Goal: Task Accomplishment & Management: Manage account settings

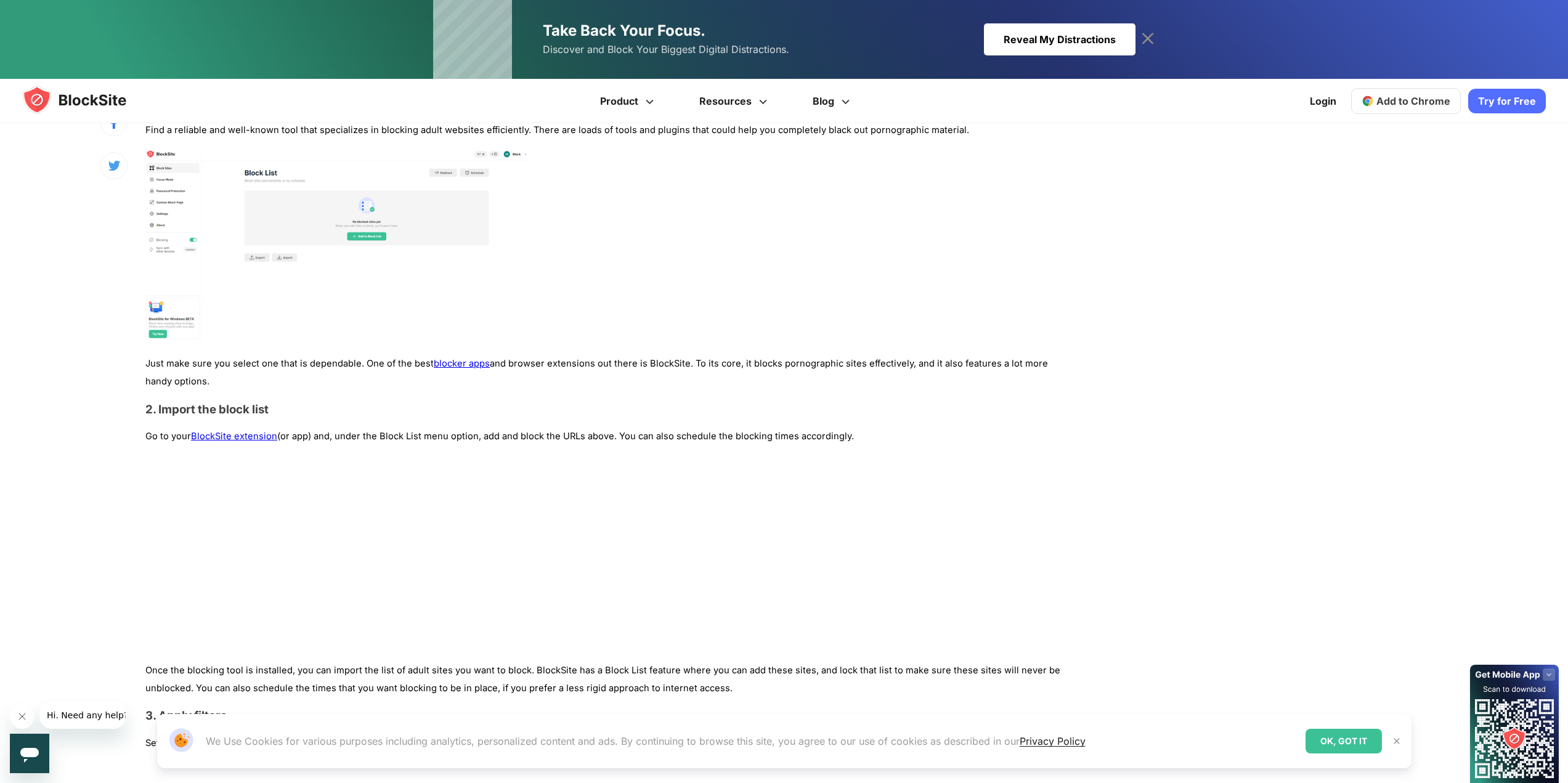
scroll to position [2402, 0]
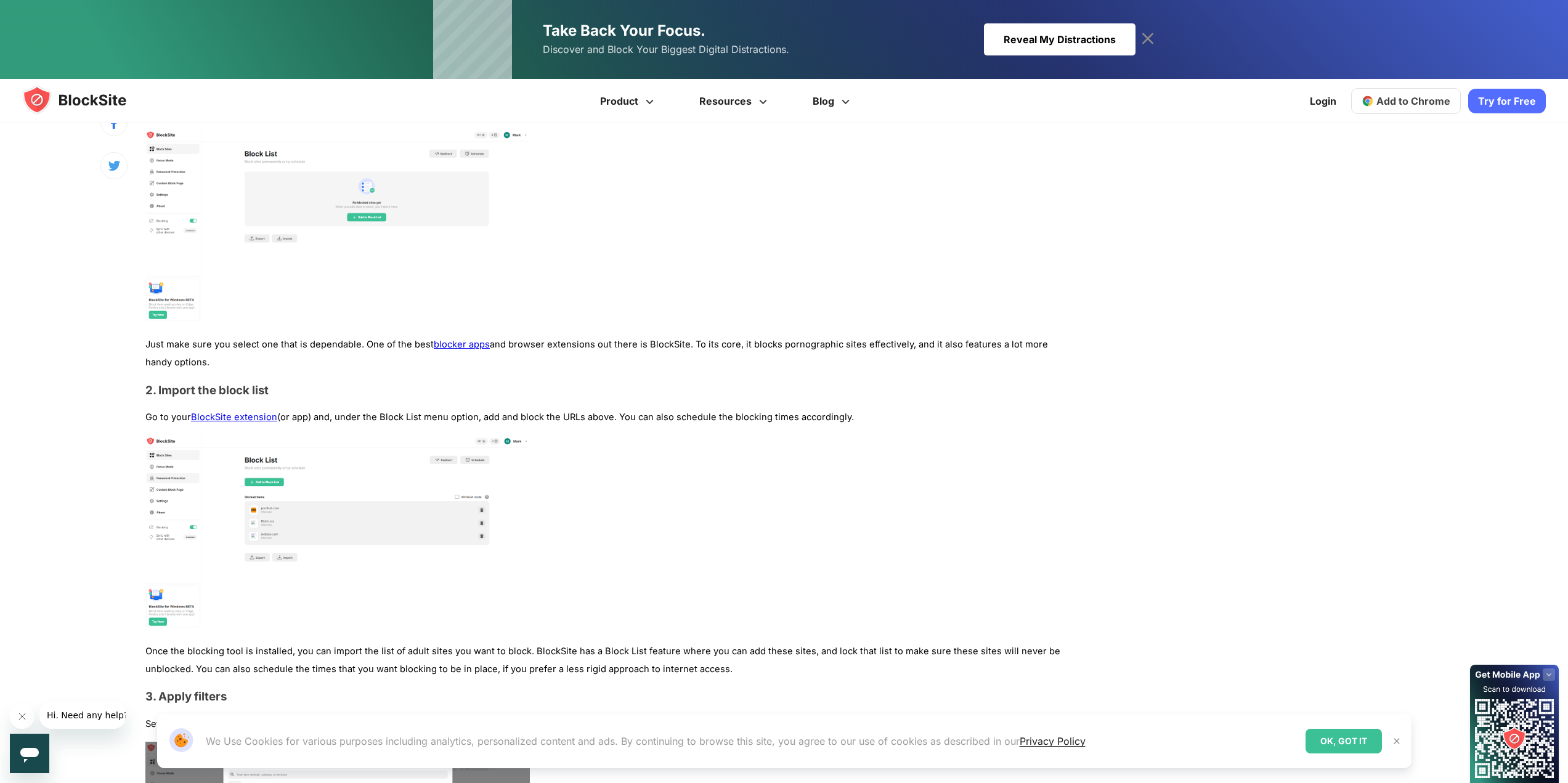
click at [246, 416] on link "BlockSite extension" at bounding box center [234, 417] width 87 height 11
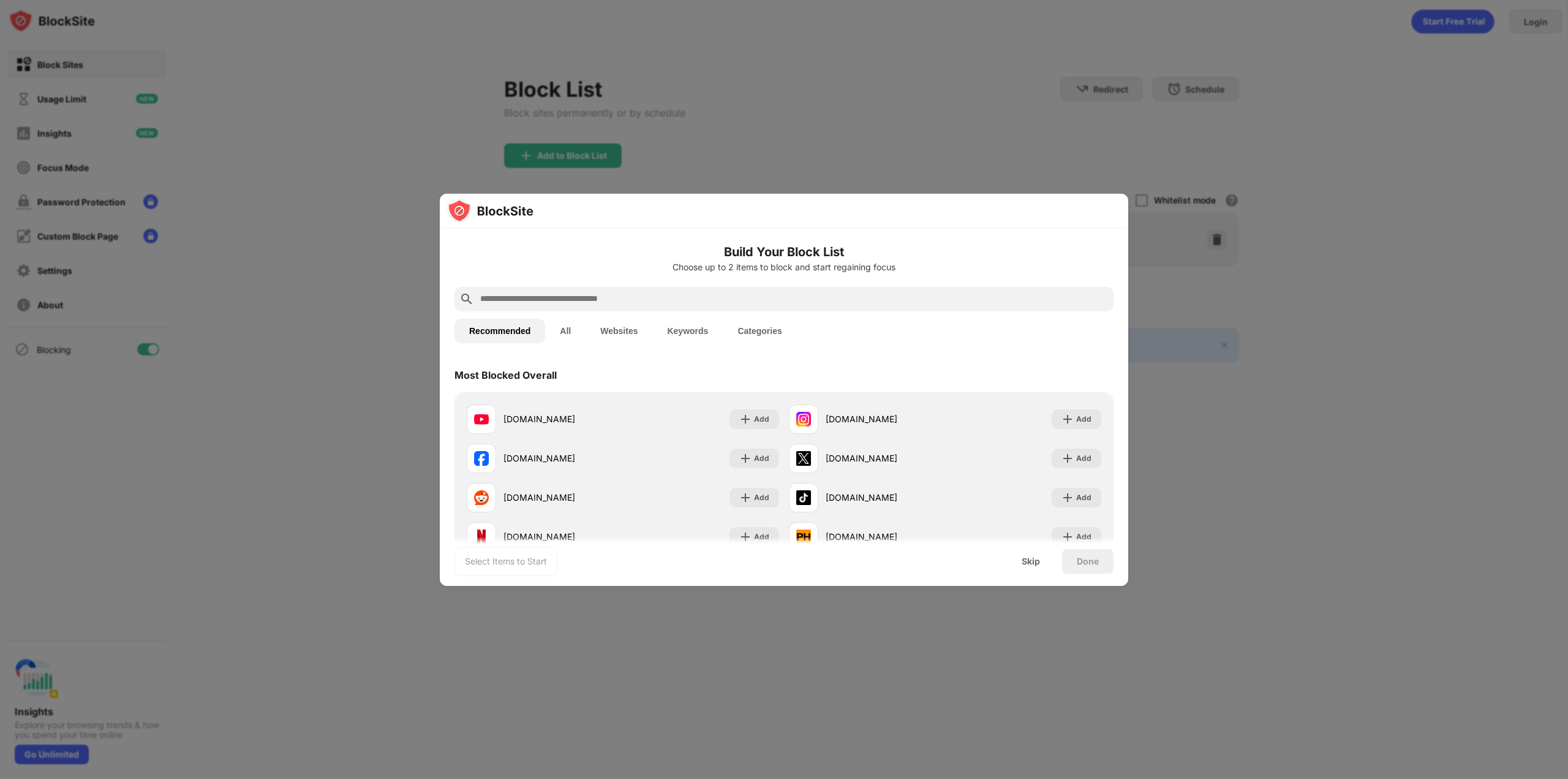
click at [1209, 211] on div at bounding box center [784, 389] width 1568 height 779
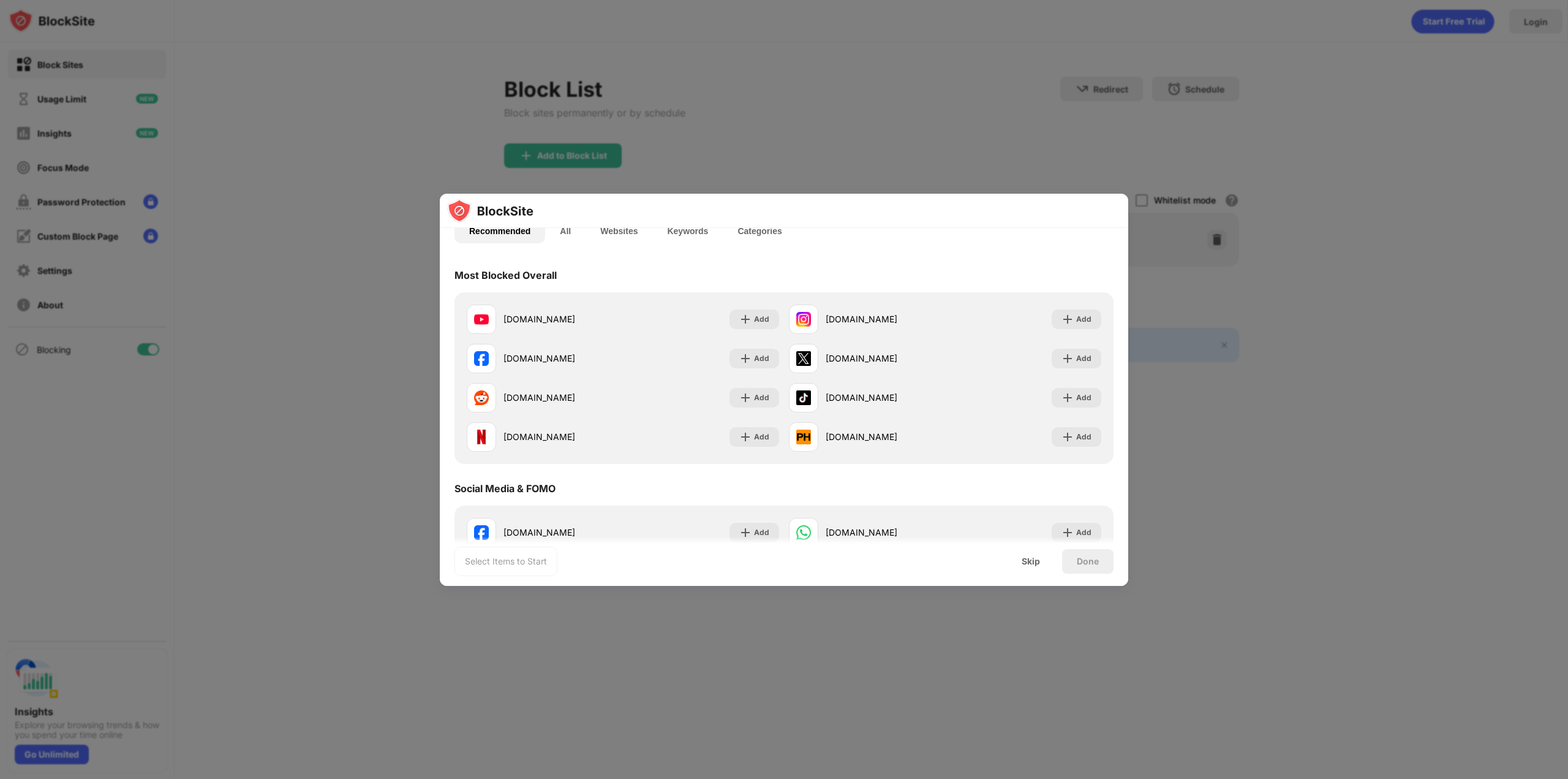
scroll to position [122, 0]
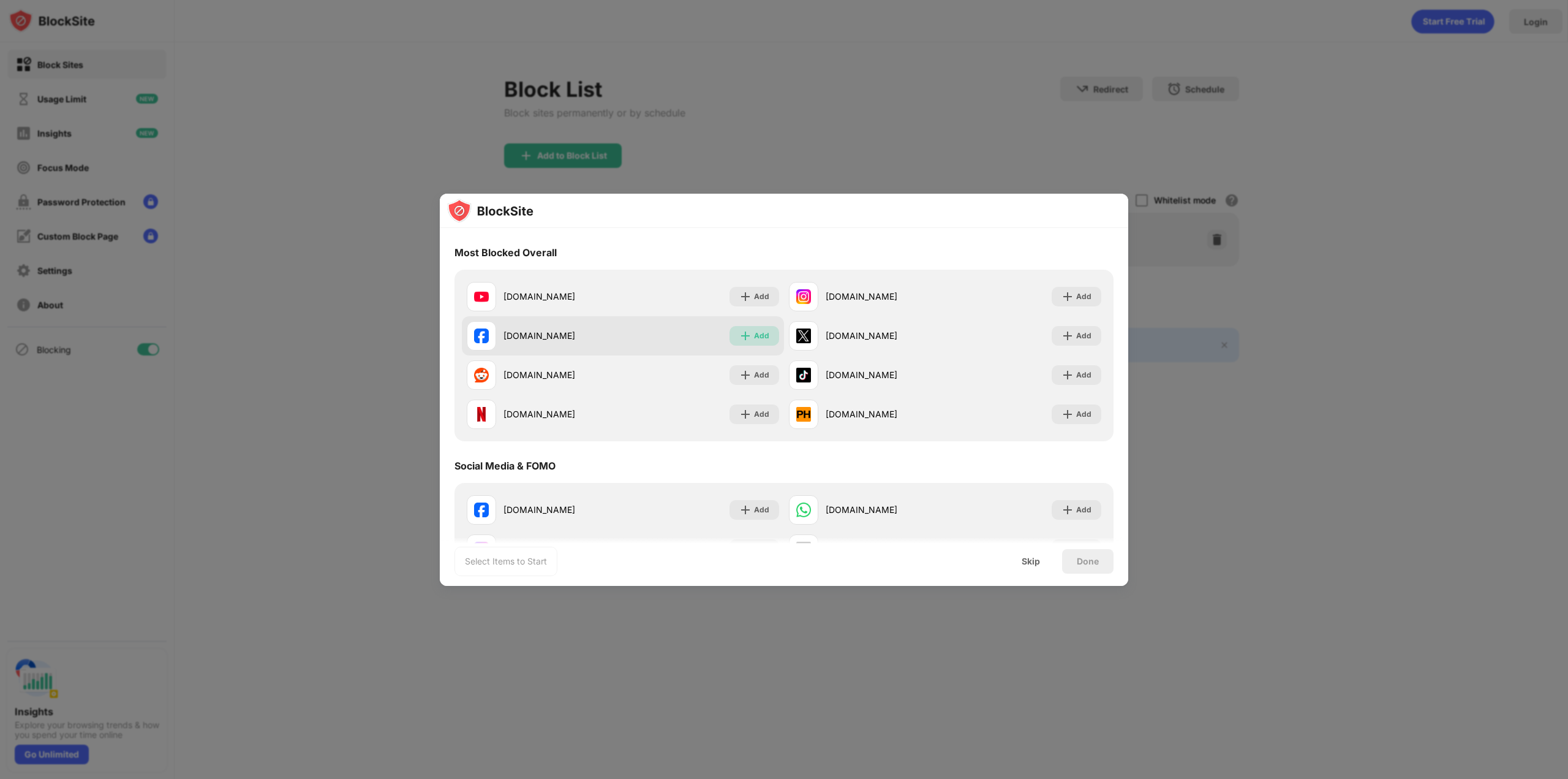
click at [755, 337] on div "Add" at bounding box center [761, 335] width 15 height 12
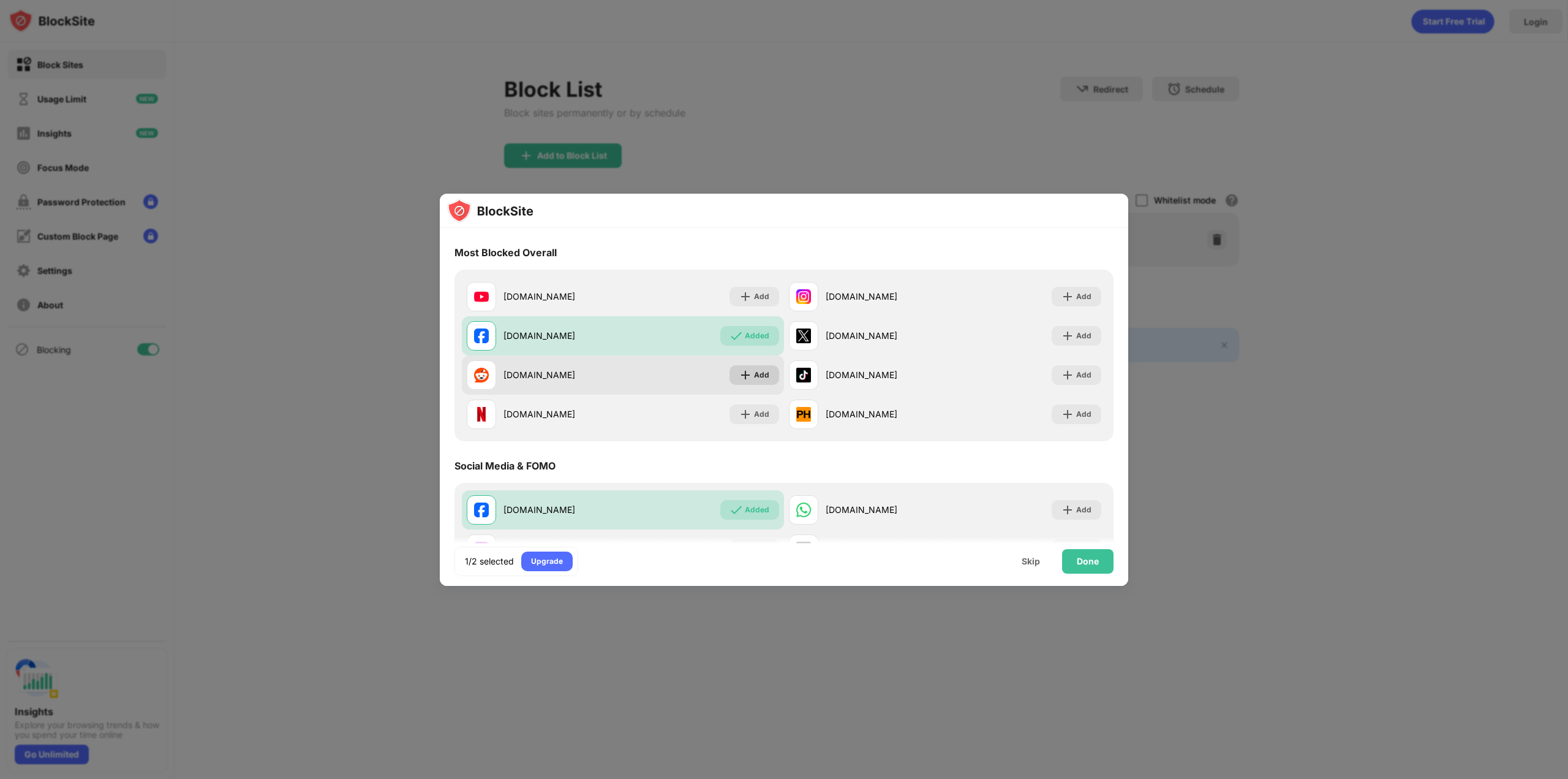
click at [752, 365] on div "Add" at bounding box center [755, 375] width 50 height 20
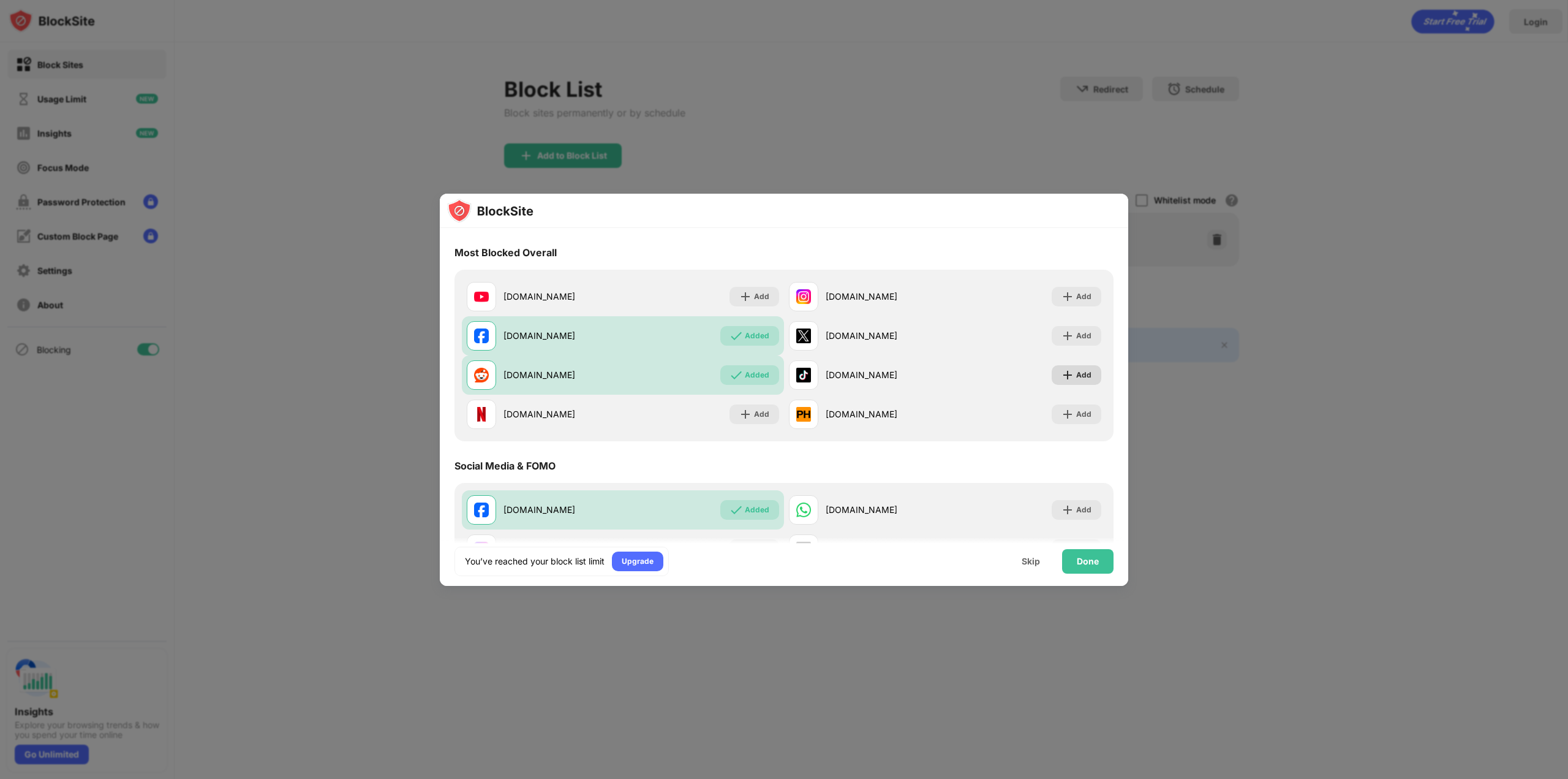
click at [1098, 378] on div "youtube.com Add instagram.com Add facebook.com Added x.com Add reddit.com Added…" at bounding box center [784, 355] width 659 height 172
click at [1091, 378] on div "Add" at bounding box center [1077, 375] width 50 height 20
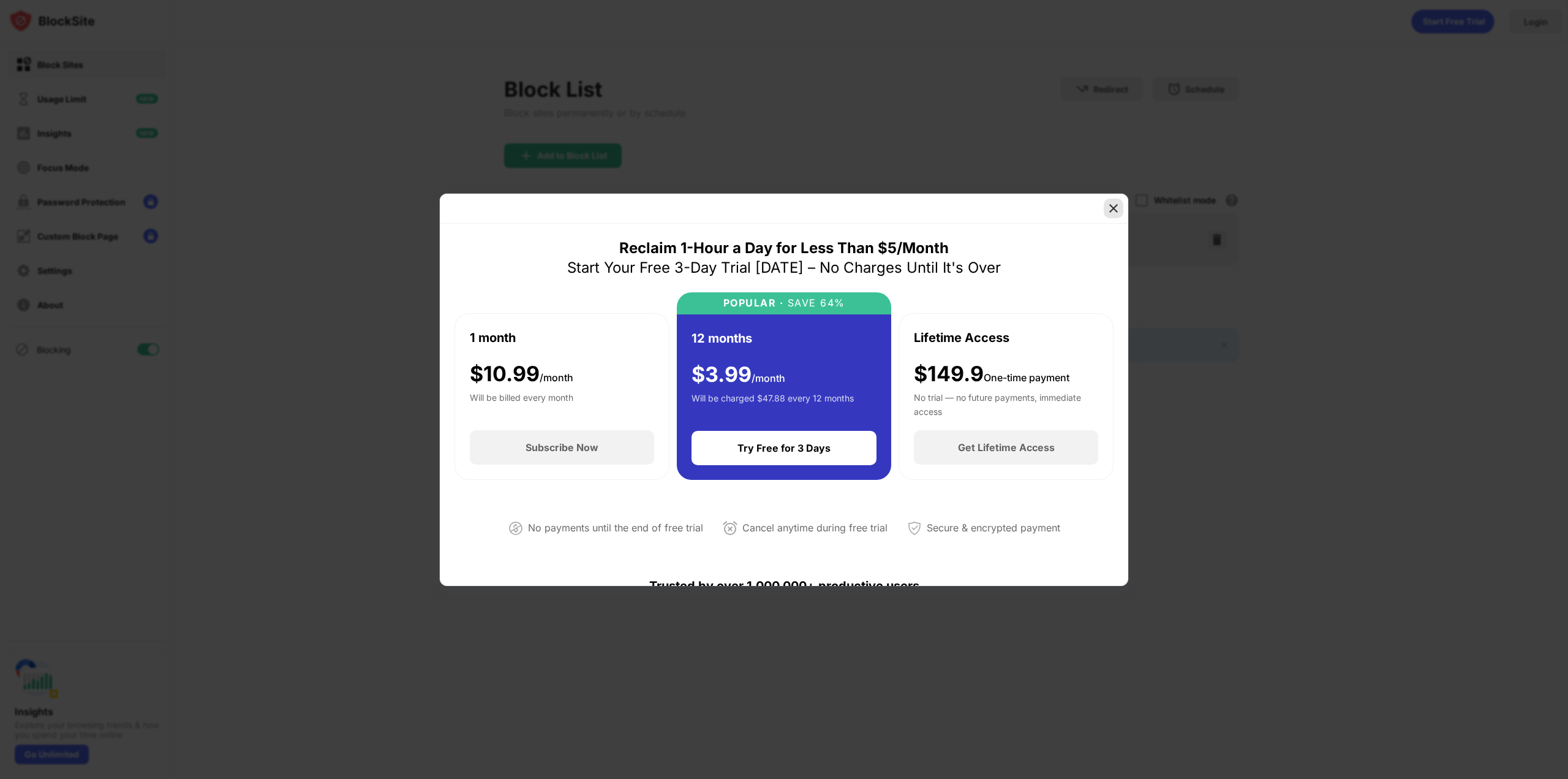
click at [1116, 206] on img at bounding box center [1113, 209] width 12 height 12
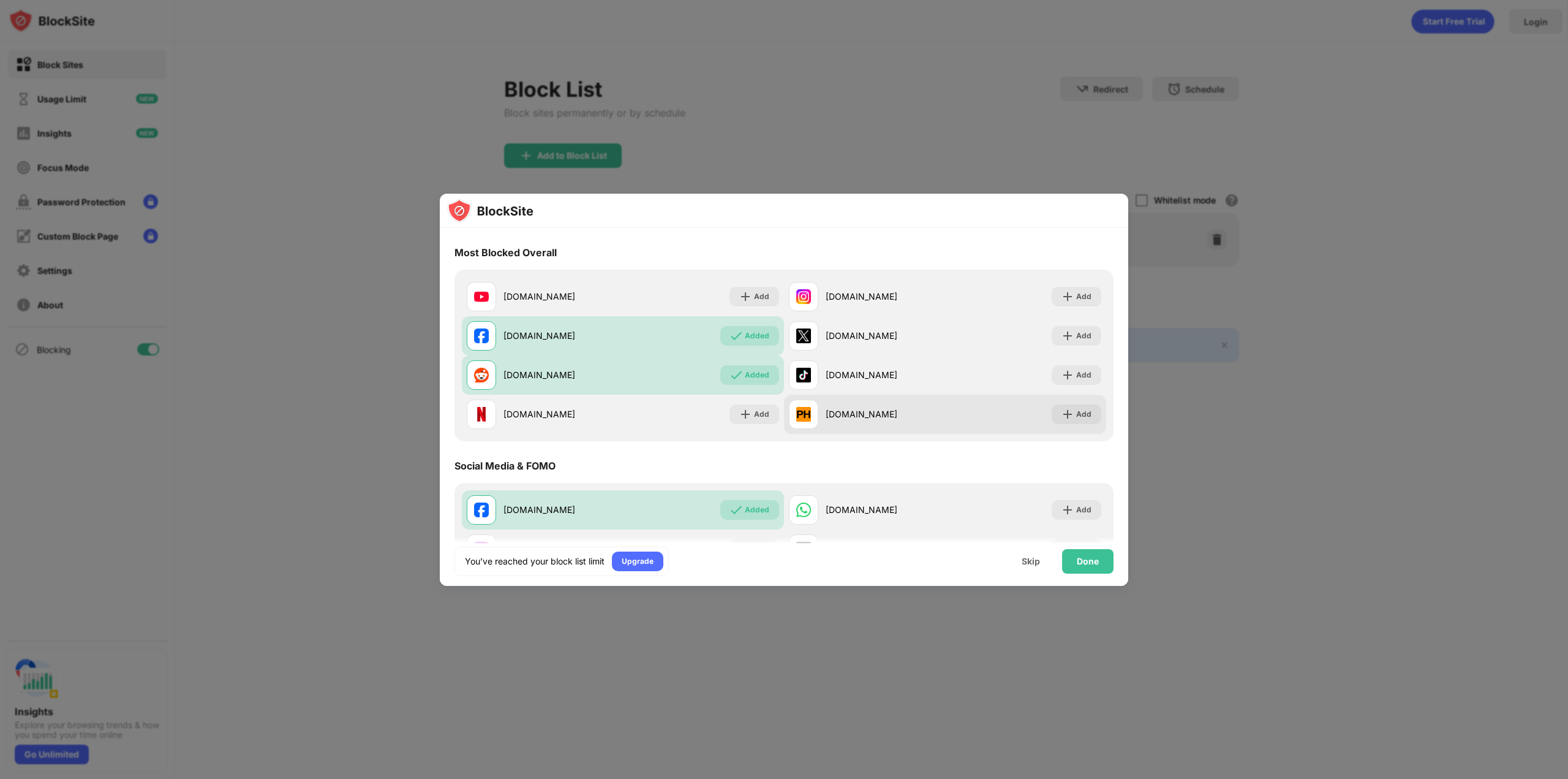
click at [1079, 416] on div "Add" at bounding box center [1084, 414] width 15 height 12
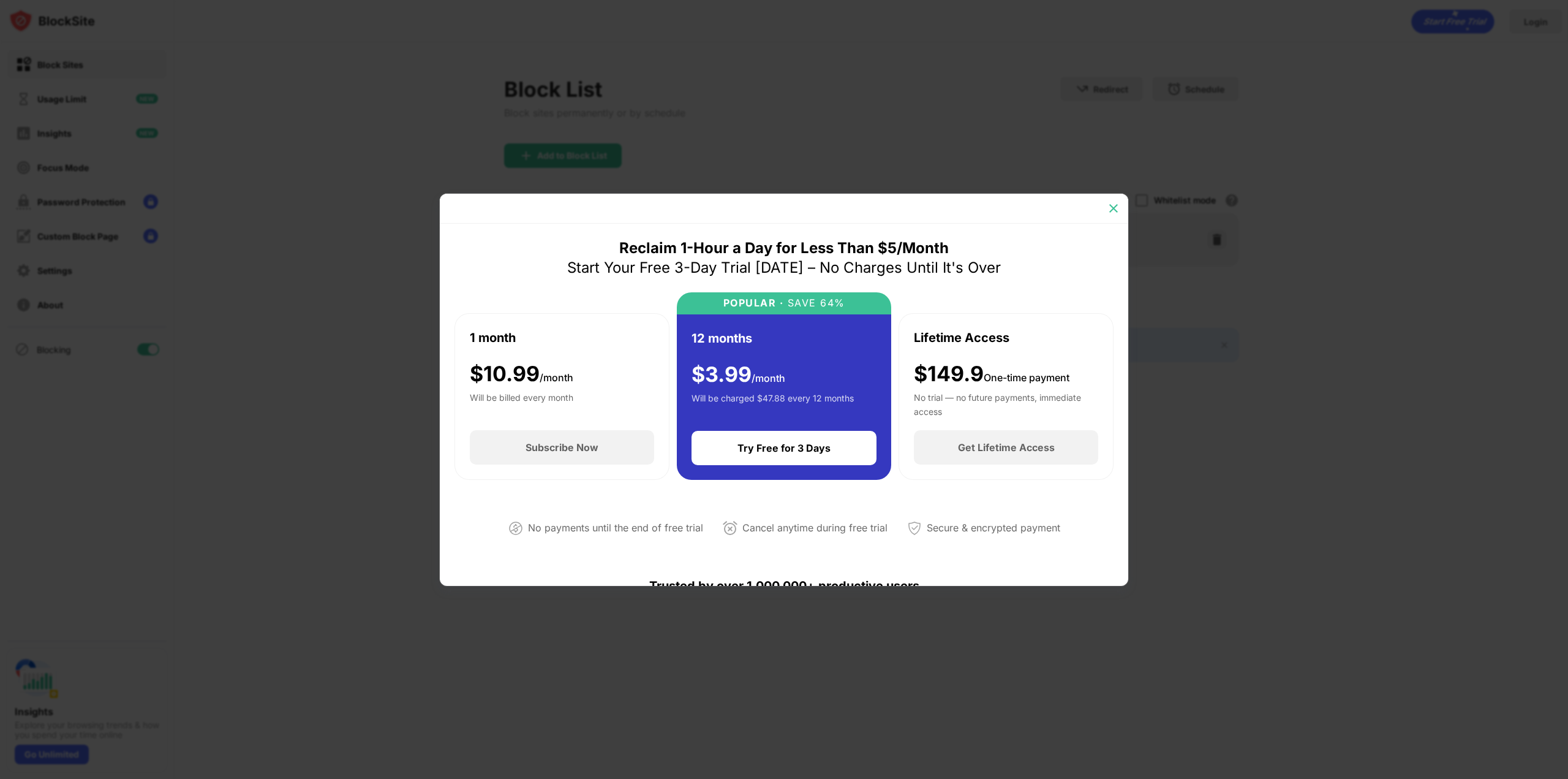
click at [1109, 206] on img at bounding box center [1113, 209] width 12 height 12
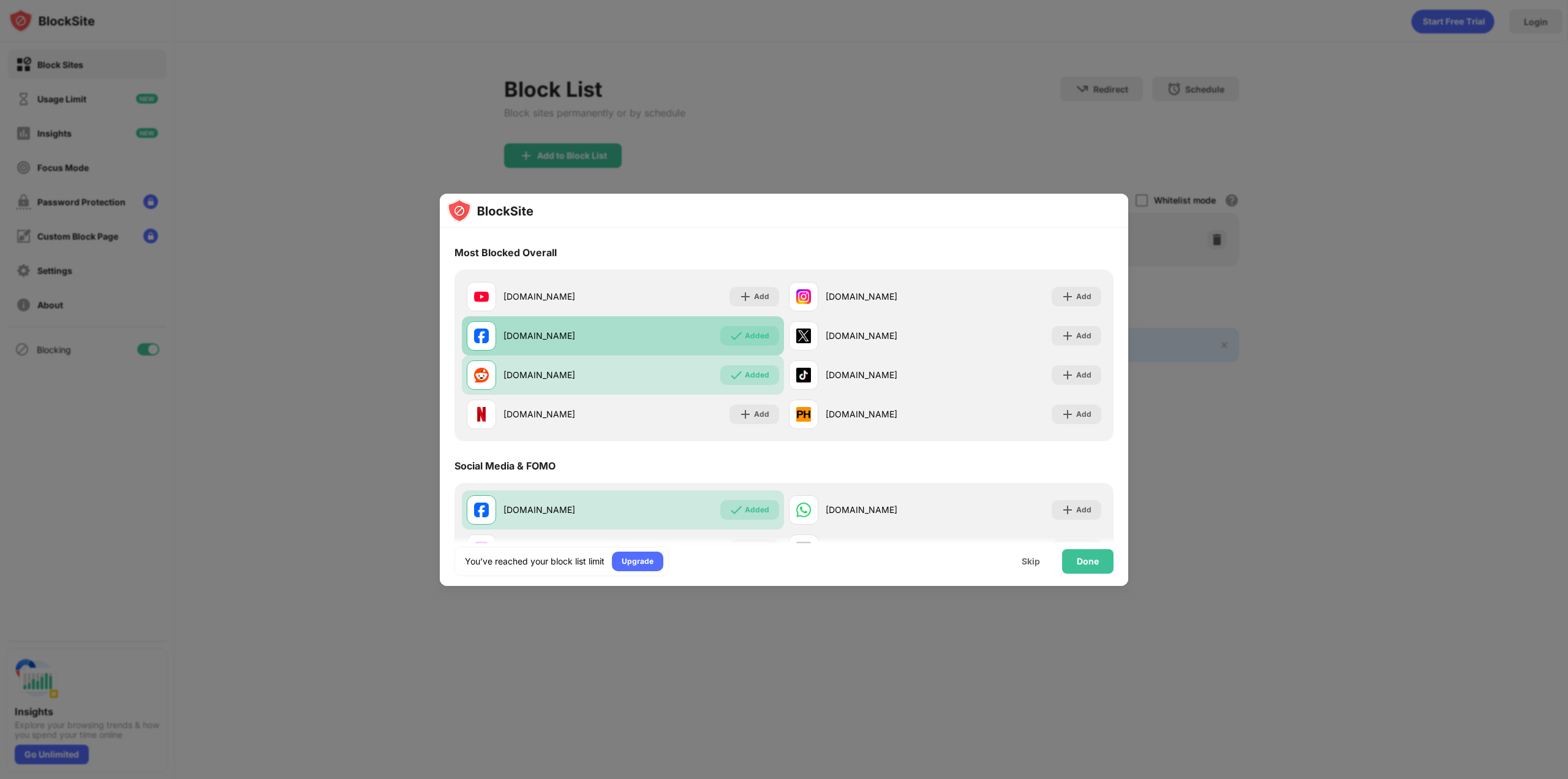
click at [731, 326] on div "Added" at bounding box center [750, 335] width 59 height 20
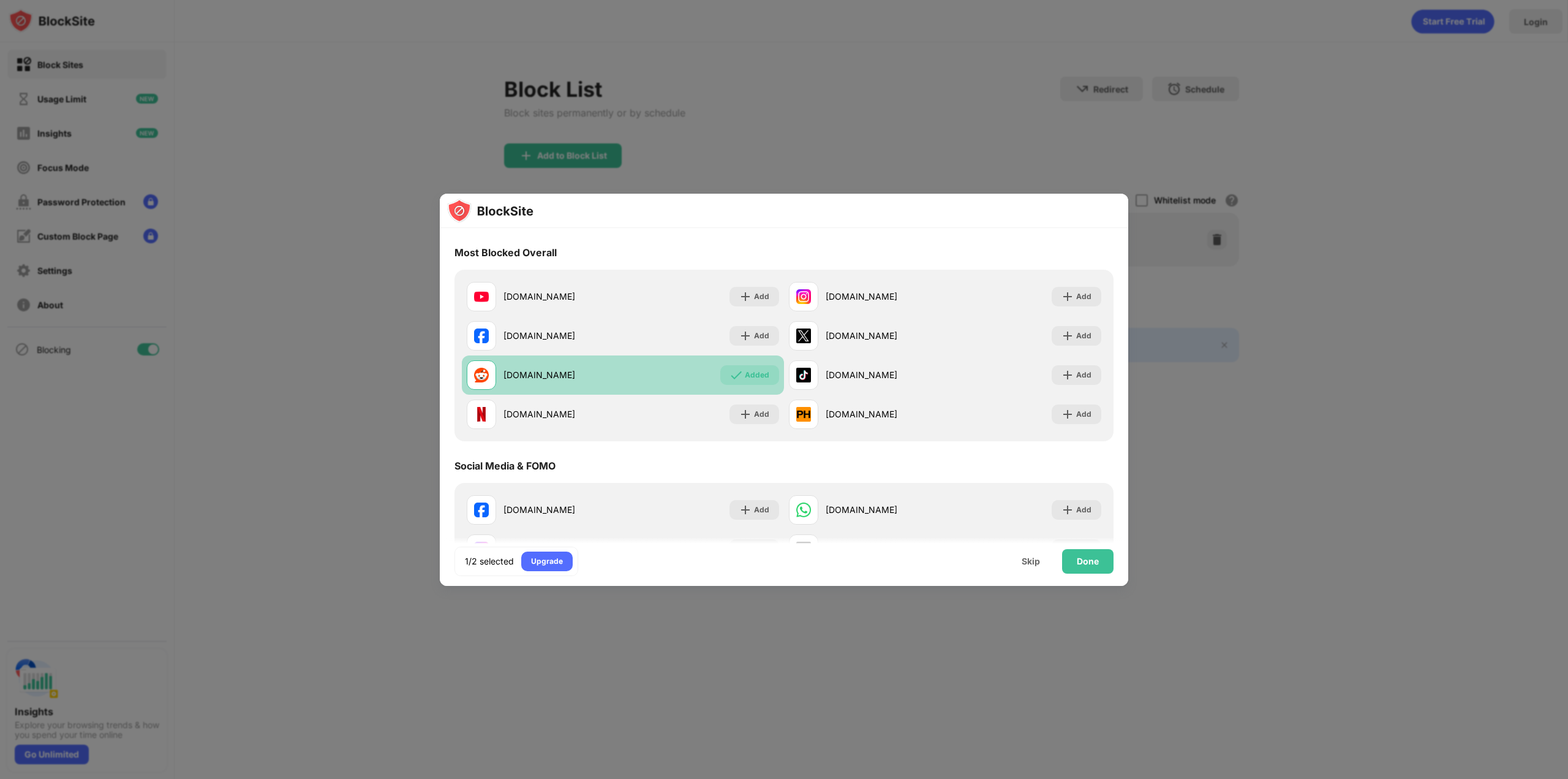
click at [742, 356] on div "reddit.com Added" at bounding box center [623, 375] width 323 height 39
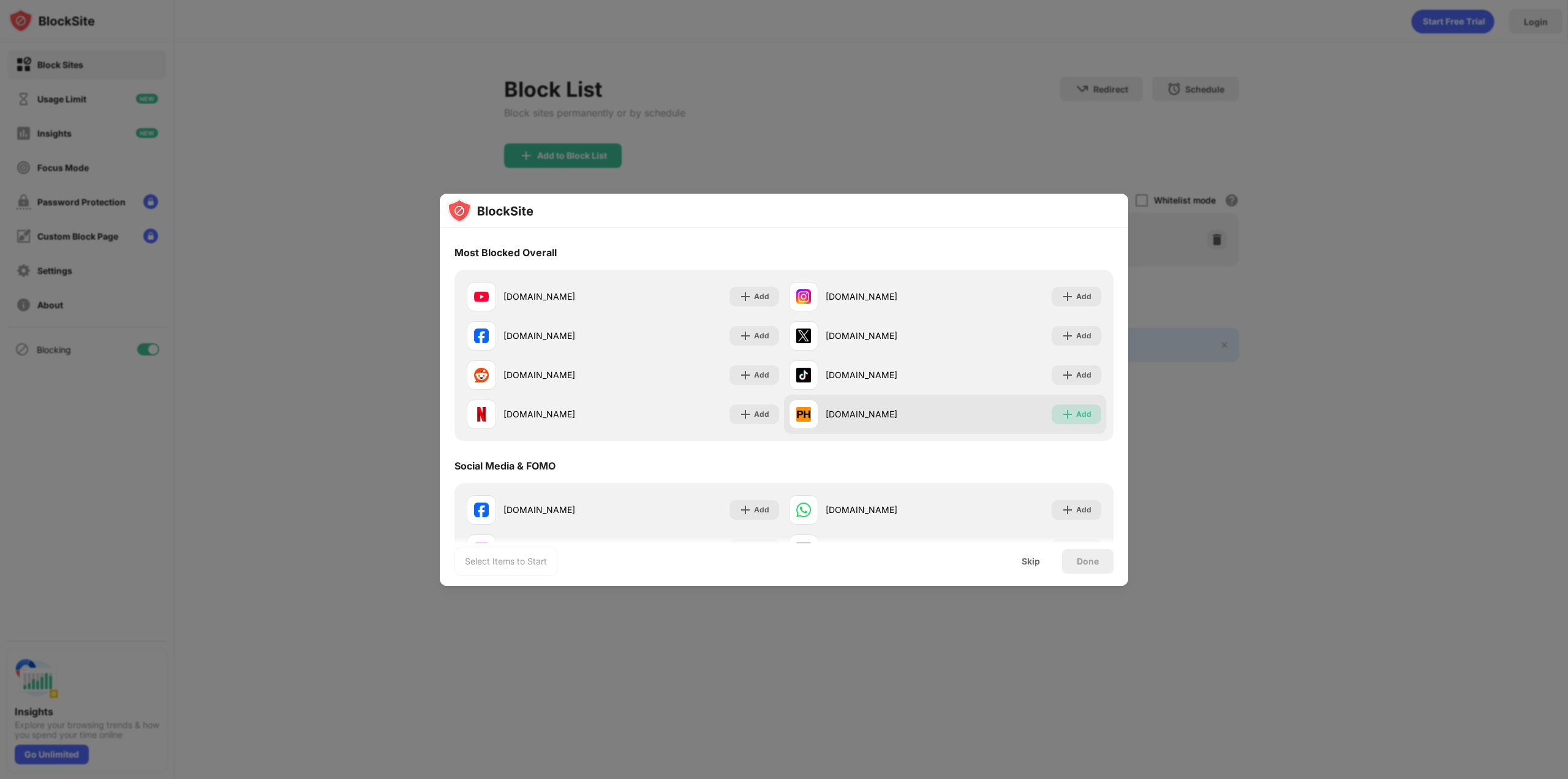
click at [1064, 421] on div "Add" at bounding box center [1077, 414] width 50 height 20
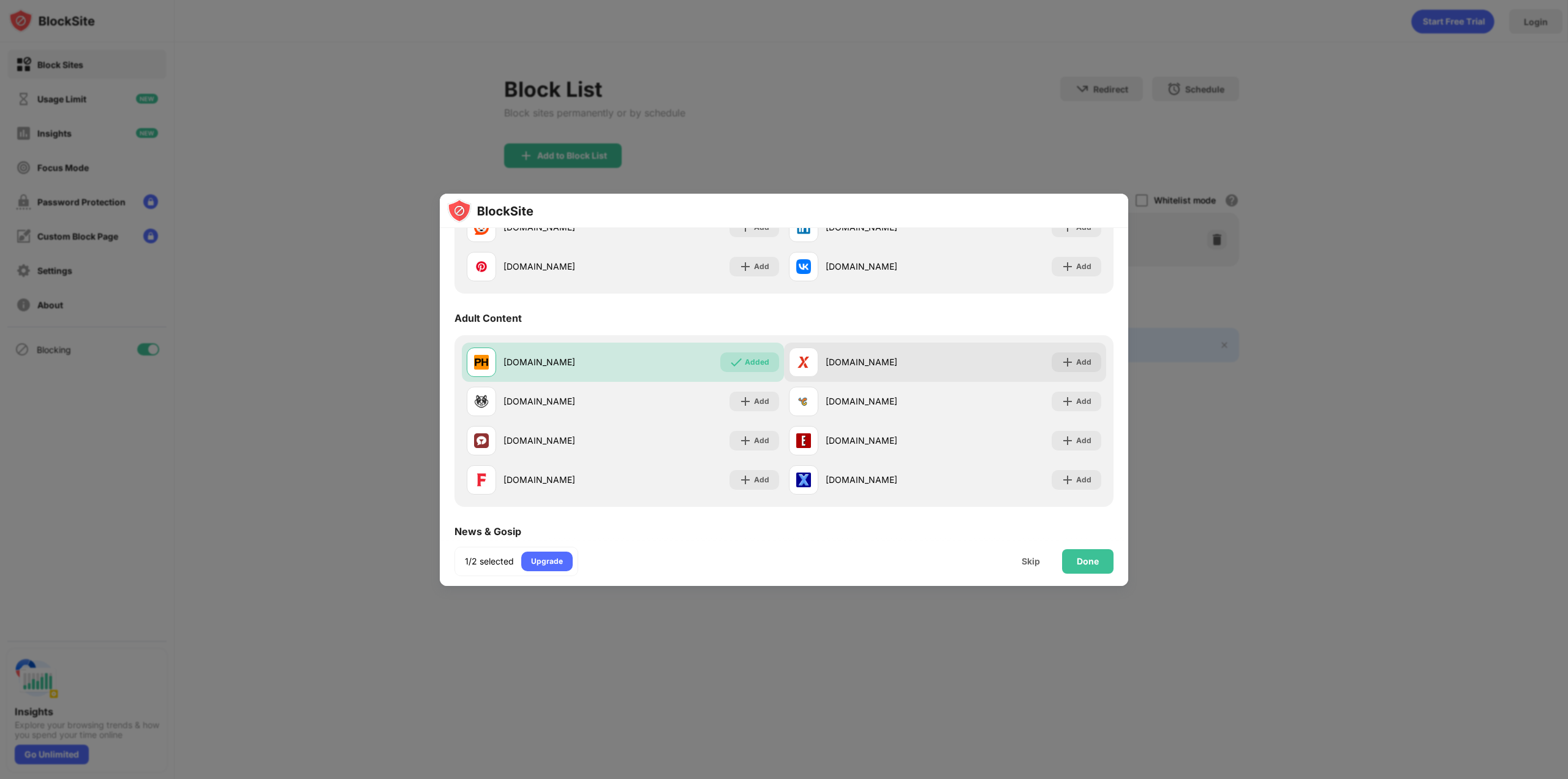
scroll to position [490, 0]
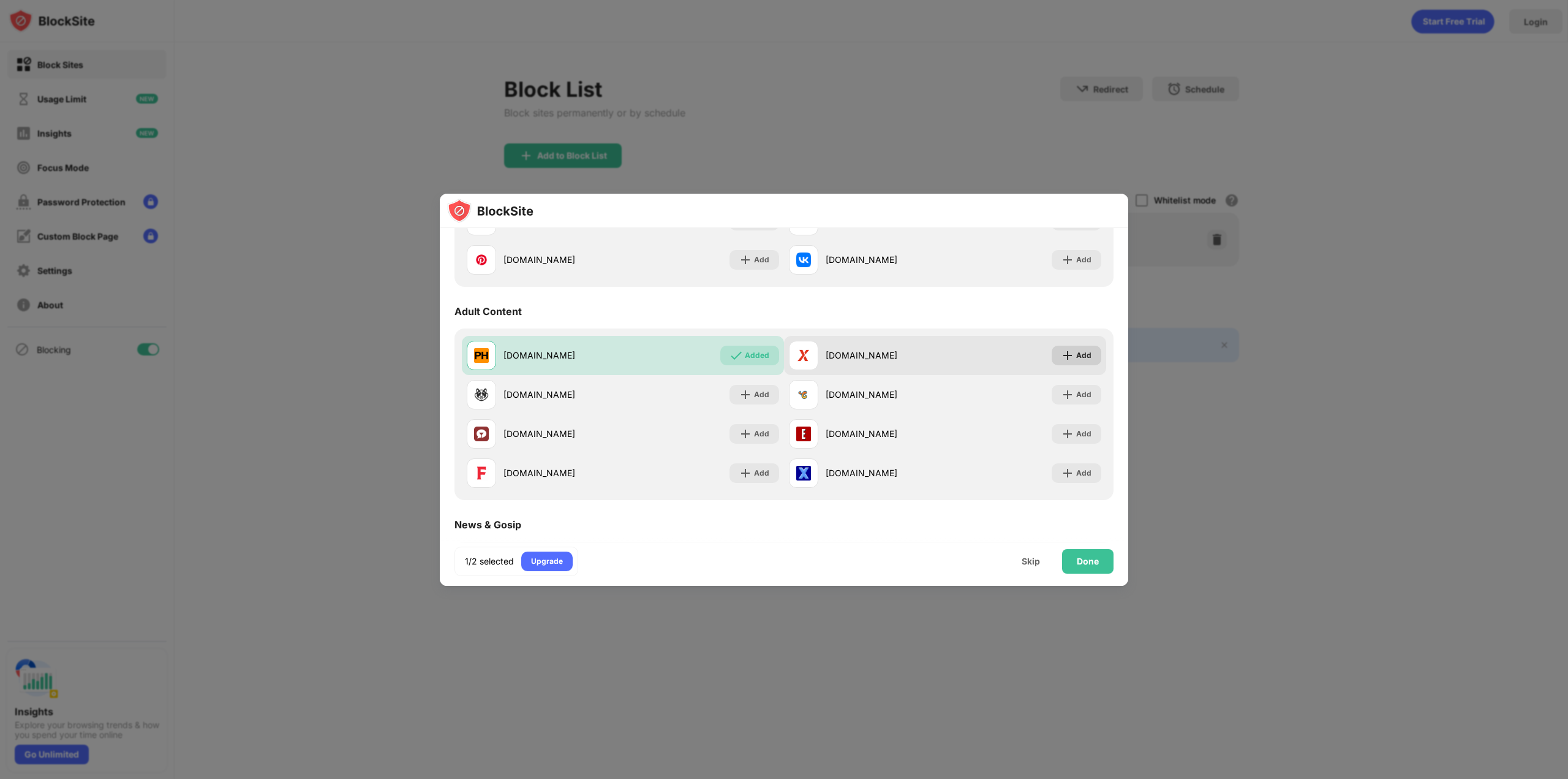
click at [1076, 359] on div "Add" at bounding box center [1084, 355] width 15 height 12
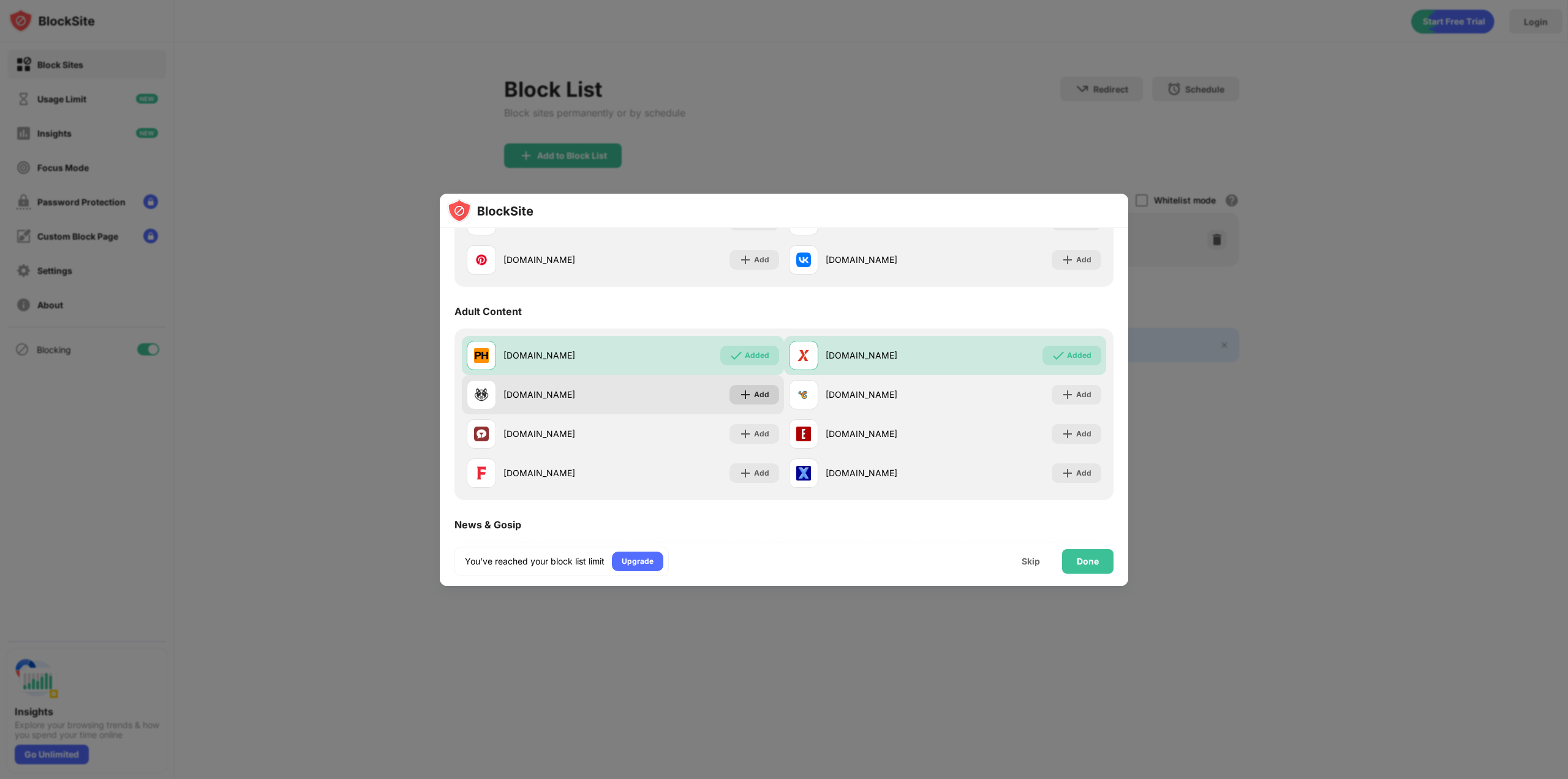
click at [736, 388] on div "Add" at bounding box center [755, 394] width 50 height 20
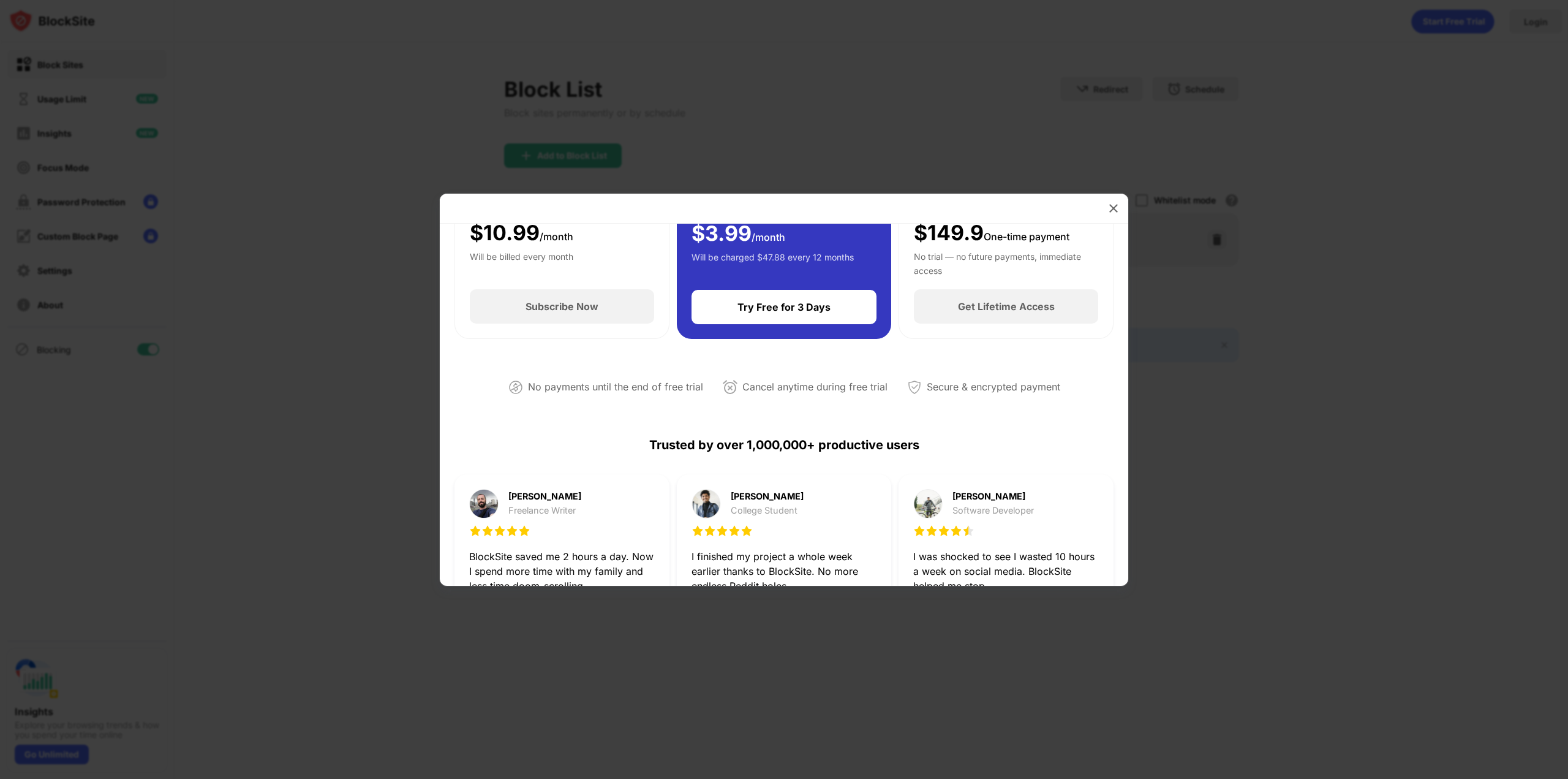
scroll to position [122, 0]
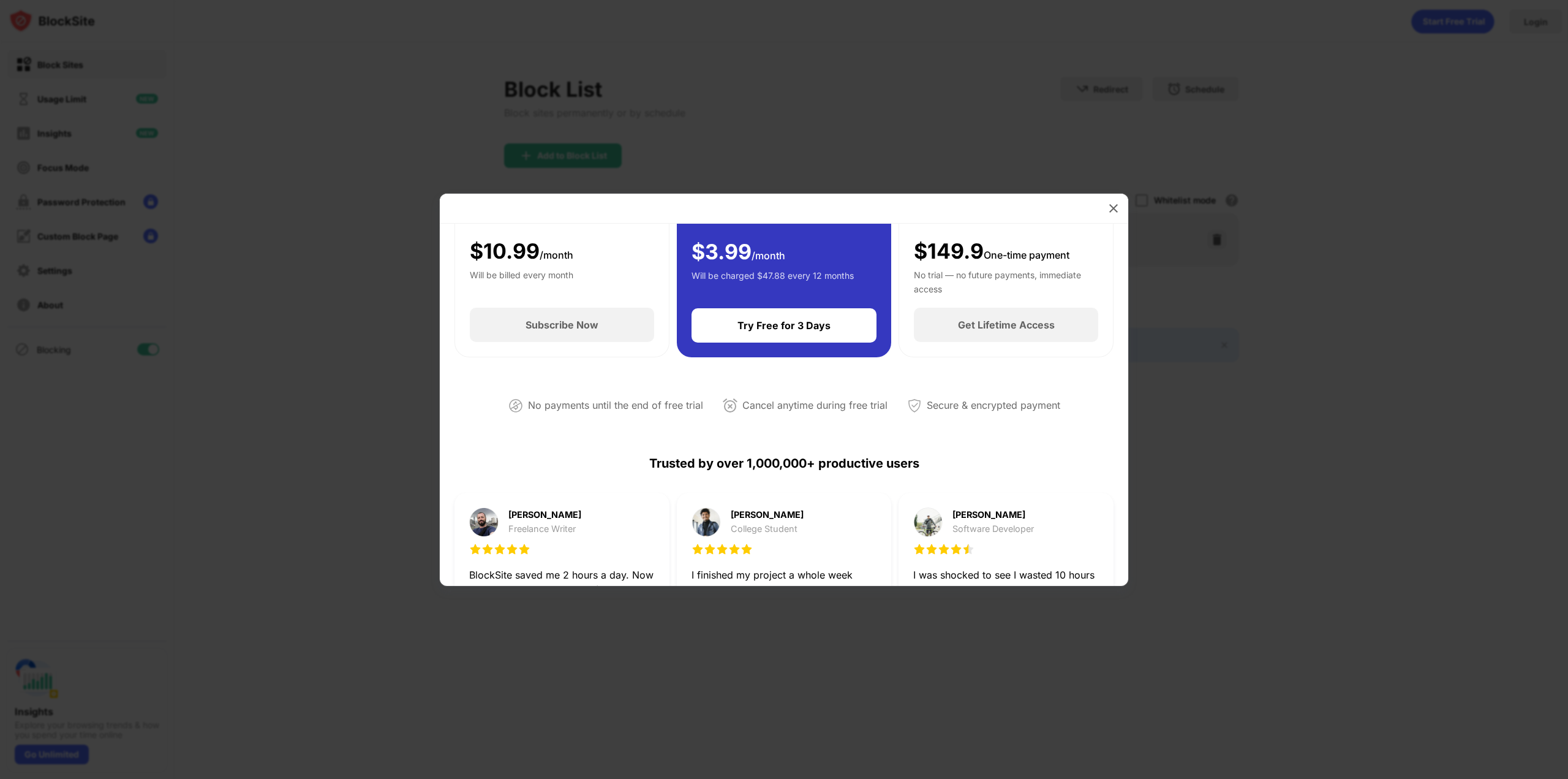
click at [1127, 208] on div at bounding box center [784, 209] width 689 height 30
click at [1122, 215] on div at bounding box center [1114, 209] width 20 height 20
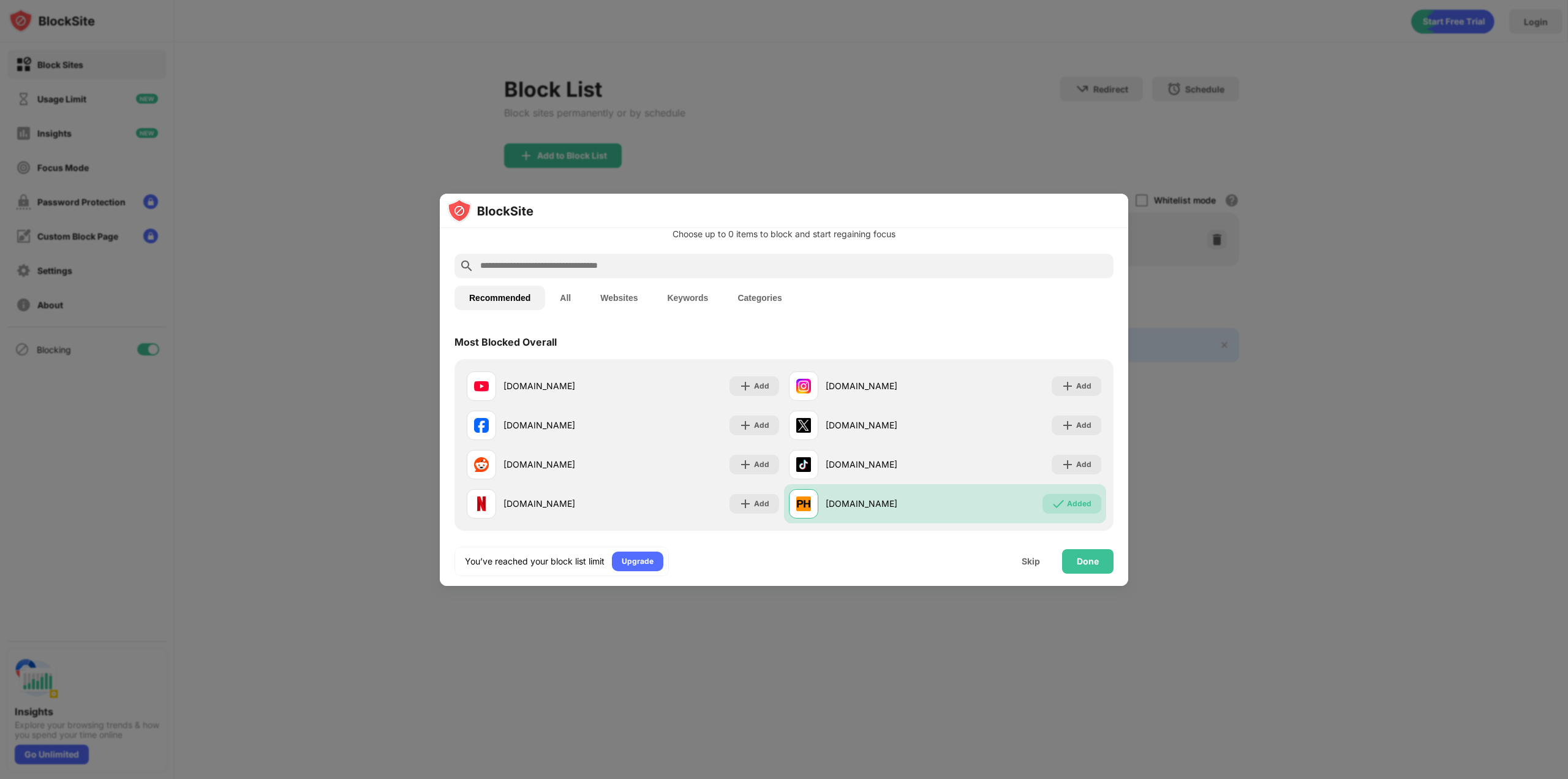
scroll to position [0, 0]
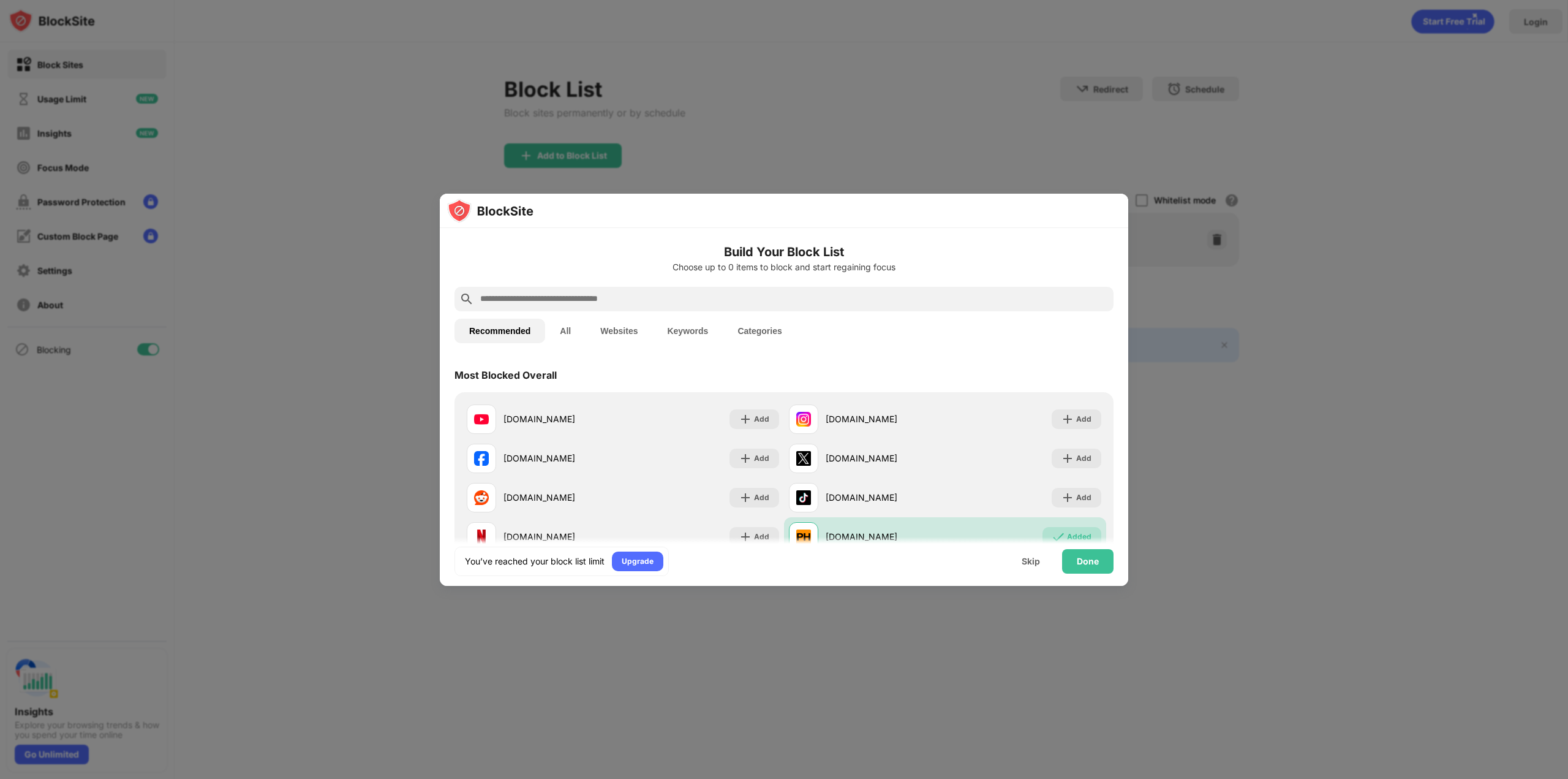
click at [566, 343] on div "Recommended All Websites Keywords Categories" at bounding box center [784, 331] width 659 height 39
click at [568, 335] on button "All" at bounding box center [566, 331] width 41 height 24
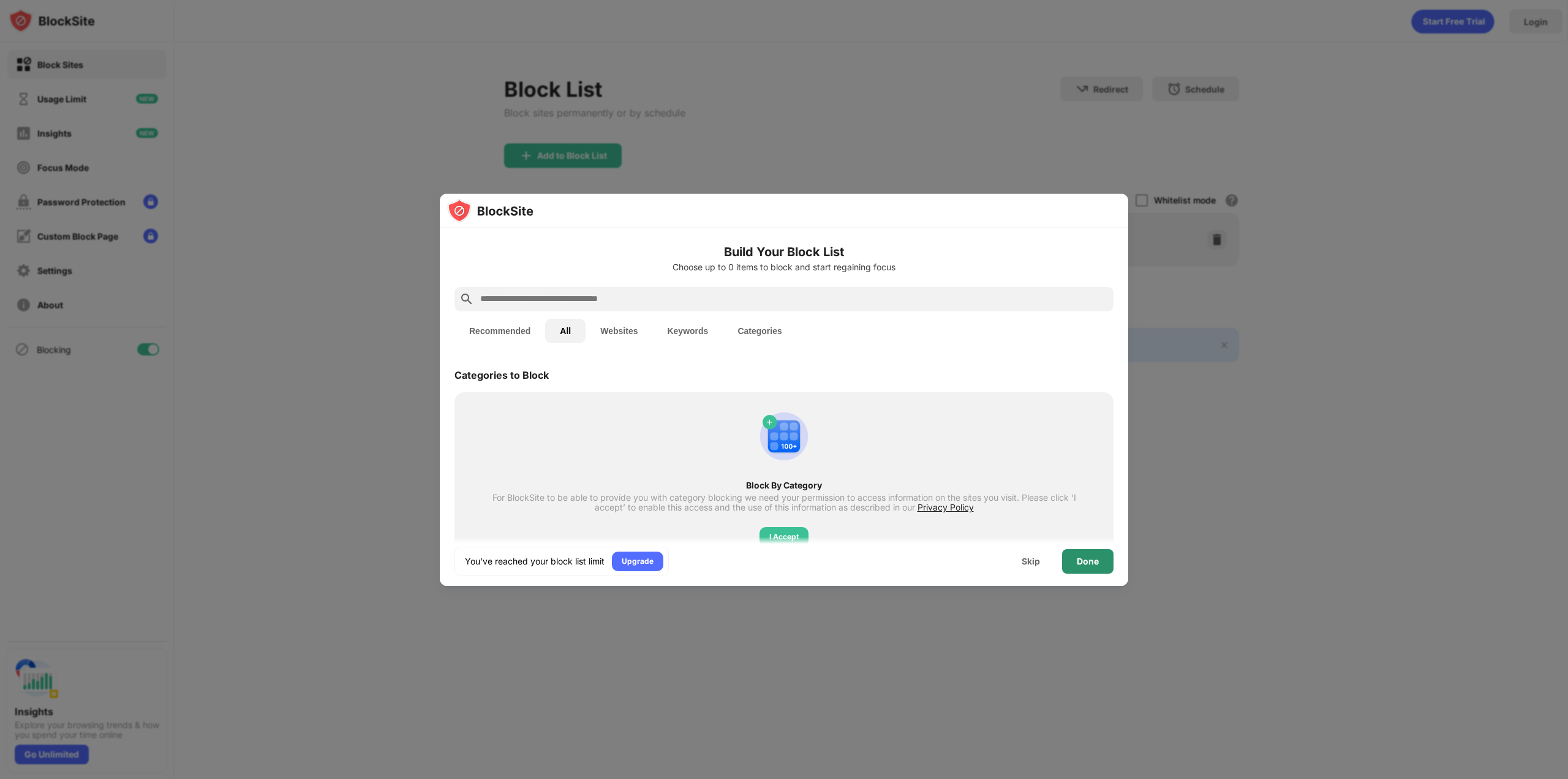
click at [1088, 558] on div "Done" at bounding box center [1088, 561] width 22 height 10
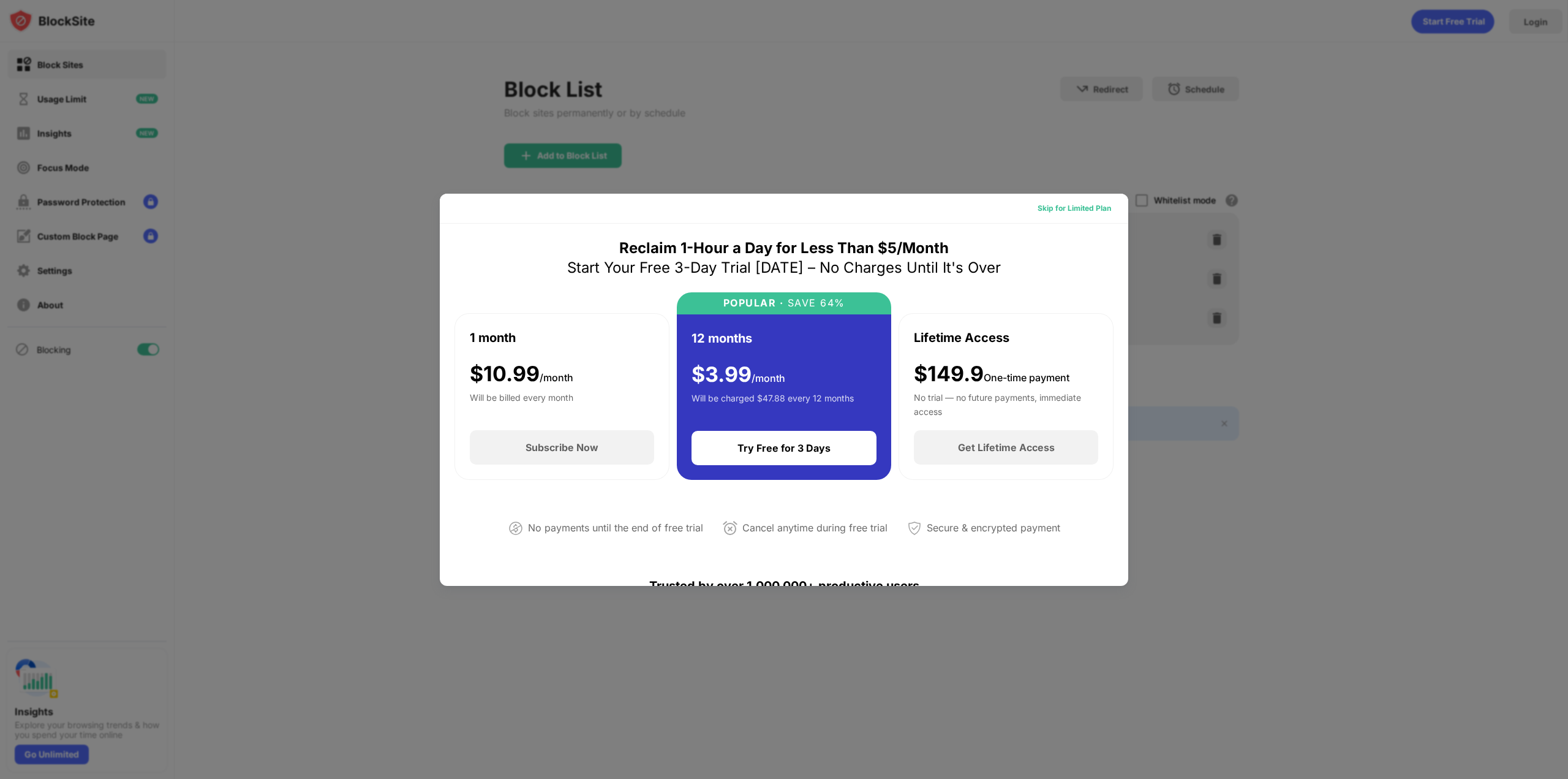
click at [1104, 200] on div "Skip for Limited Plan" at bounding box center [1074, 209] width 93 height 20
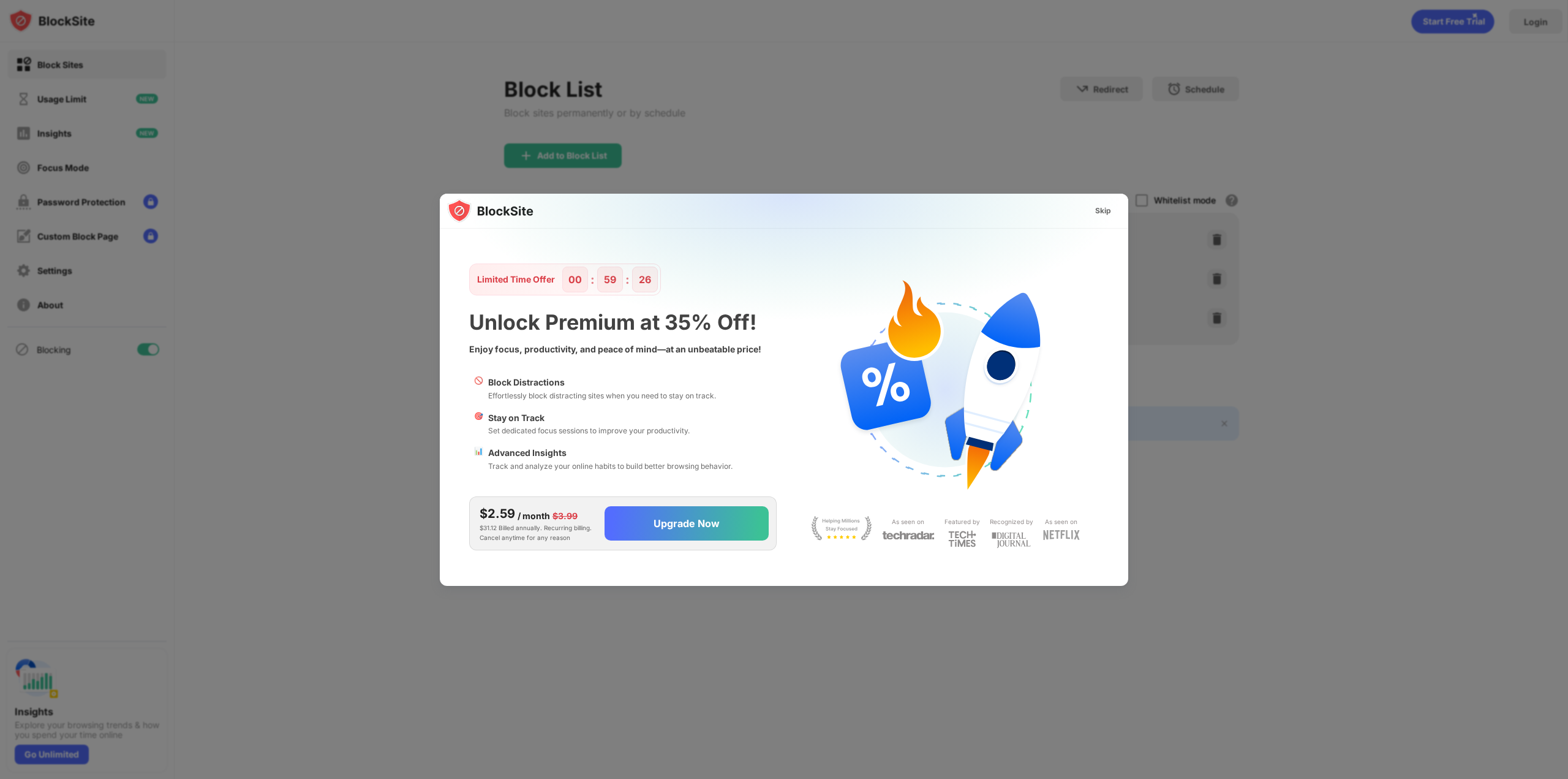
click at [1107, 208] on div "Skip" at bounding box center [1103, 211] width 16 height 12
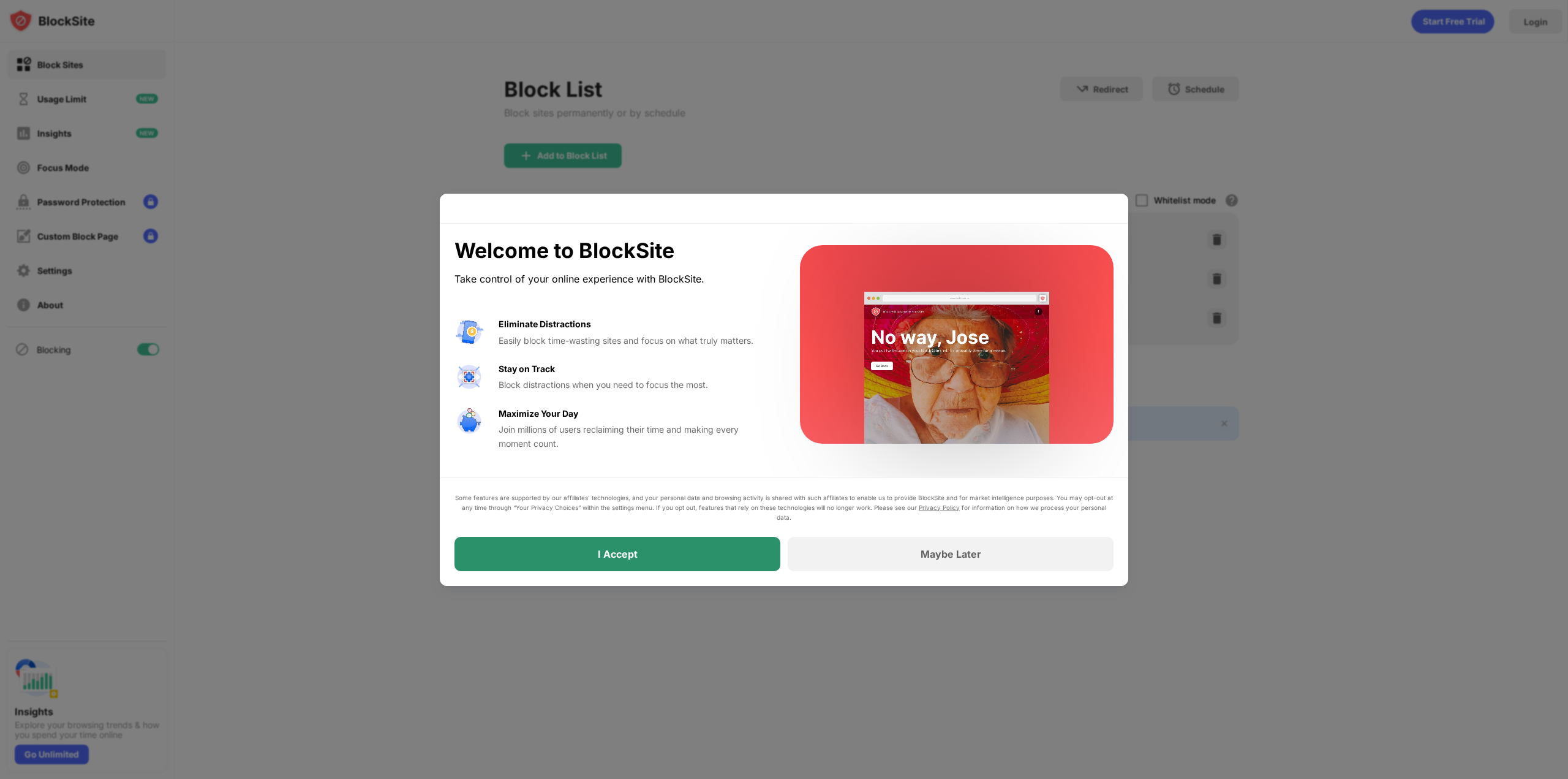
click at [650, 557] on div "I Accept" at bounding box center [617, 553] width 326 height 34
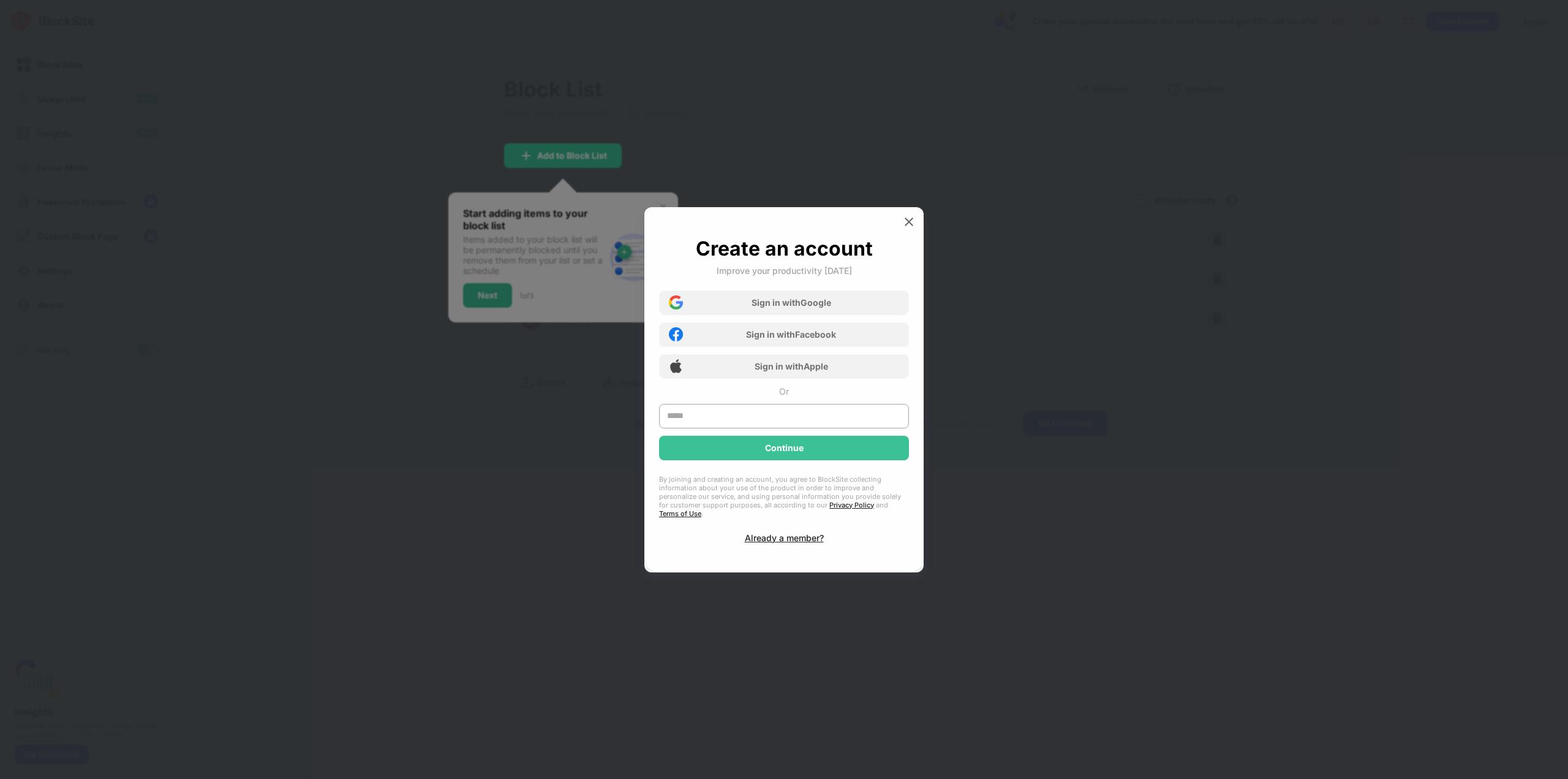
click at [897, 227] on div "Create an account Improve your productivity today Sign in with Google Sign in w…" at bounding box center [784, 389] width 279 height 365
click at [909, 225] on img at bounding box center [909, 221] width 12 height 12
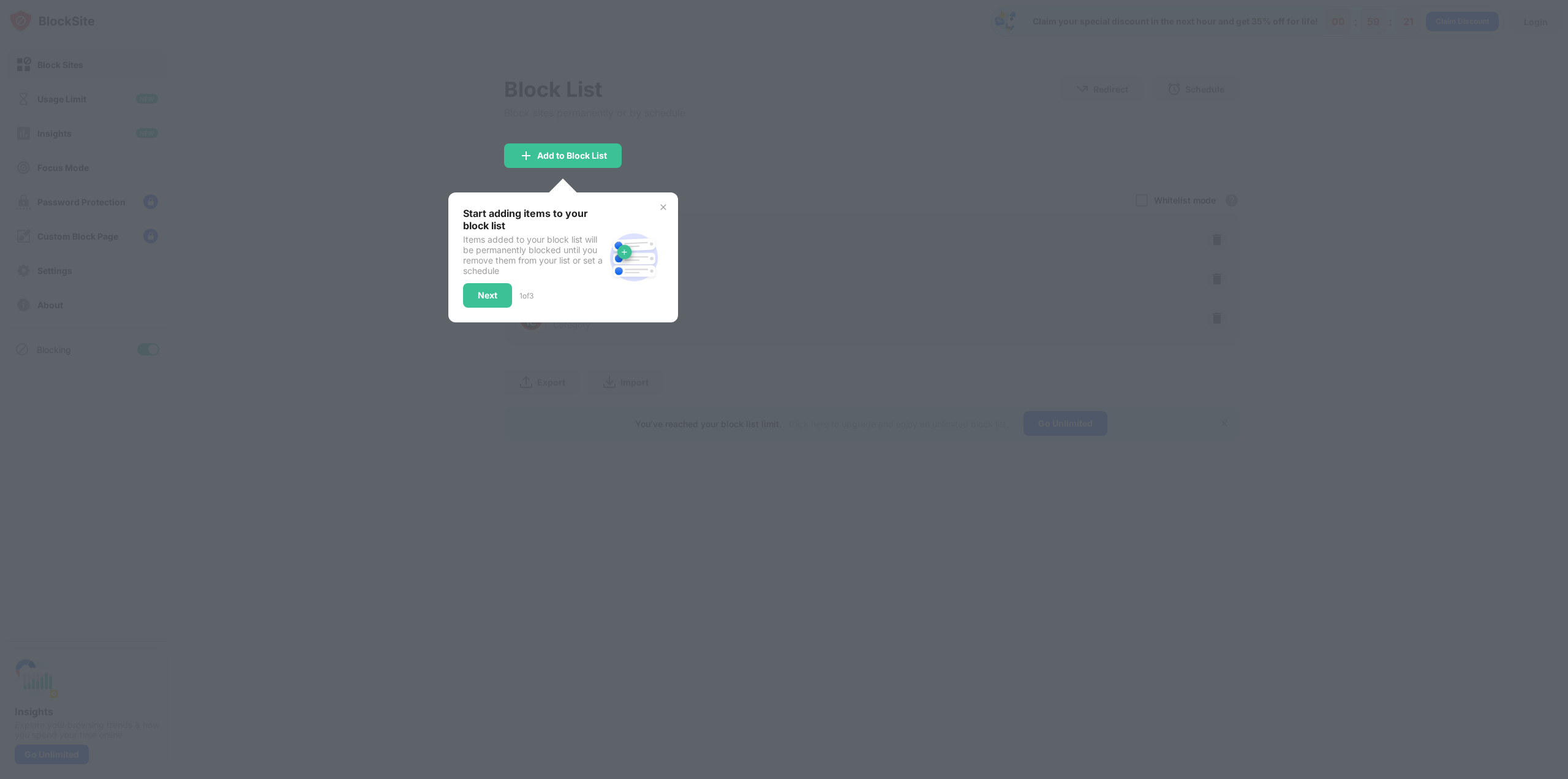
drag, startPoint x: 458, startPoint y: 301, endPoint x: 494, endPoint y: 293, distance: 36.9
click at [461, 301] on div "Start adding items to your block list Items added to your block list will be pe…" at bounding box center [563, 258] width 230 height 130
click at [494, 293] on div "Next" at bounding box center [488, 295] width 20 height 10
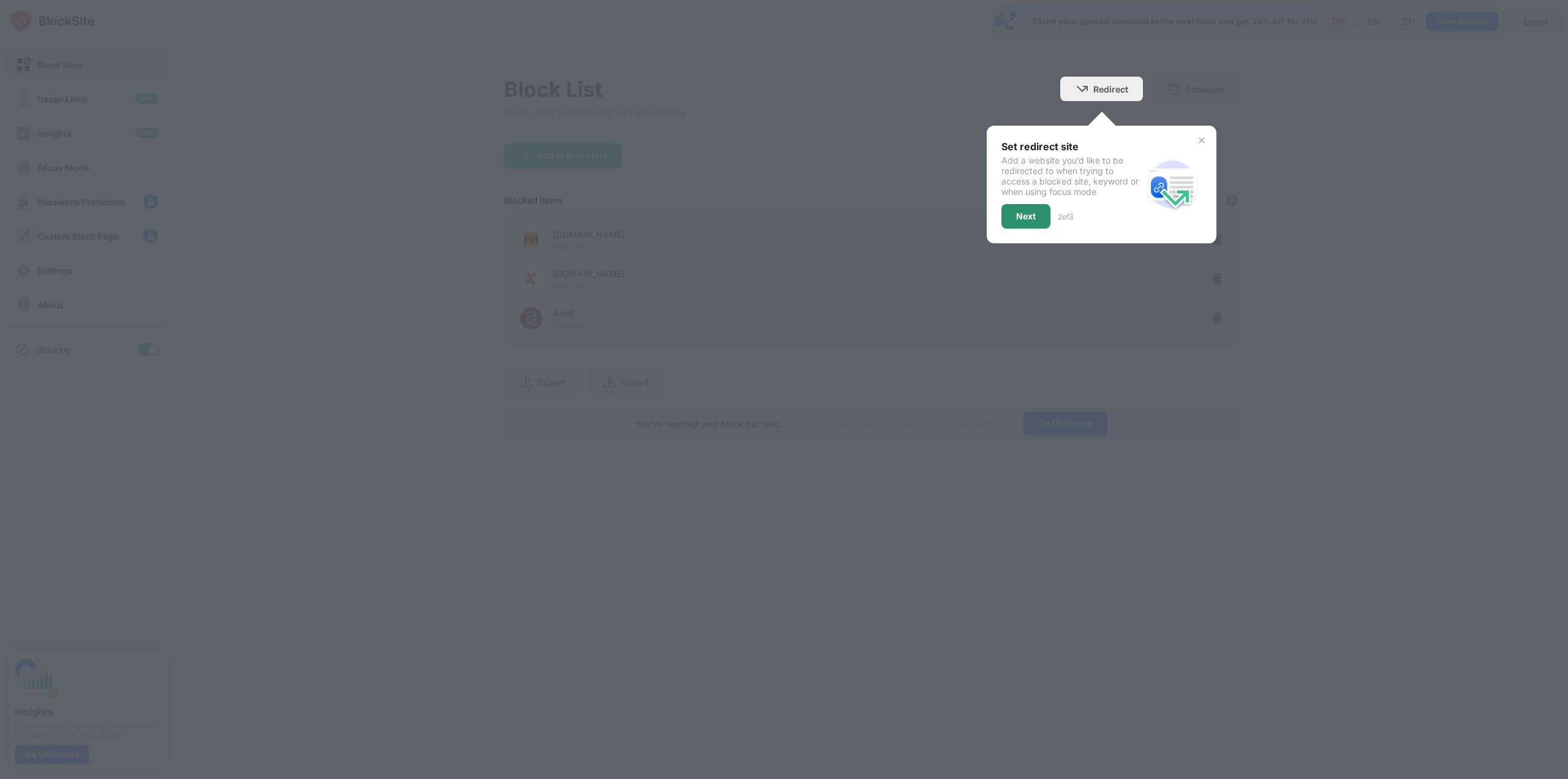
click at [1024, 219] on div "Next" at bounding box center [1026, 216] width 20 height 10
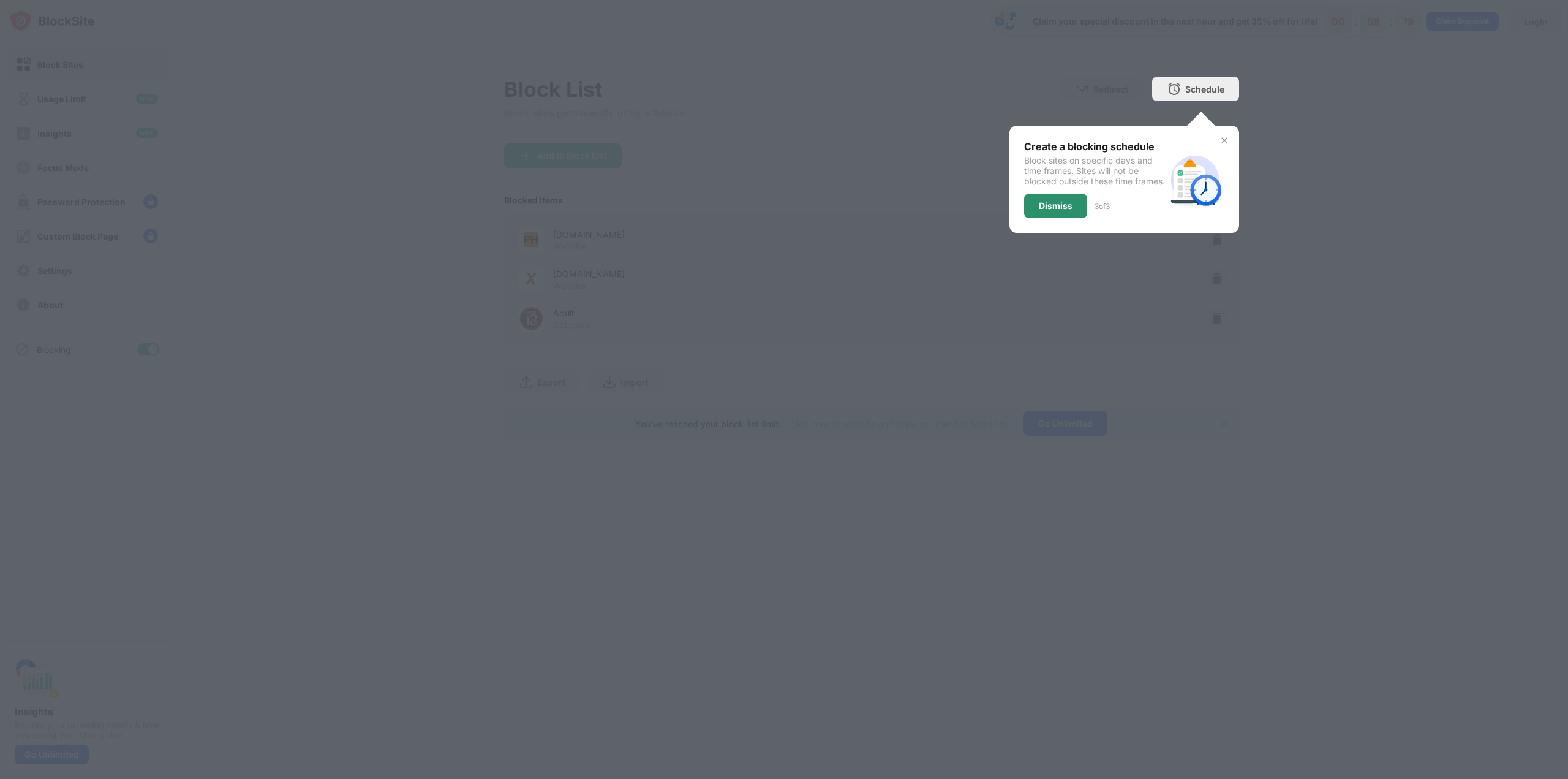
click at [1053, 209] on div "Dismiss" at bounding box center [1056, 206] width 63 height 24
